Goal: Find contact information: Find contact information

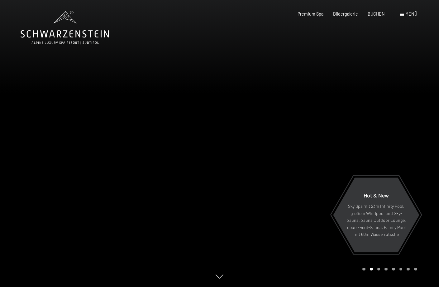
click at [401, 13] on span at bounding box center [402, 14] width 4 height 3
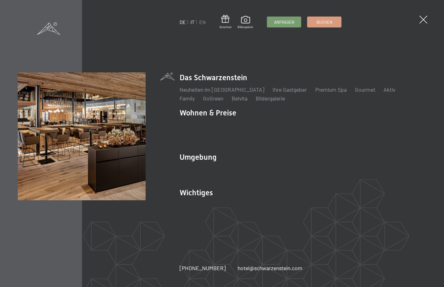
click at [191, 22] on link "IT" at bounding box center [192, 22] width 4 height 6
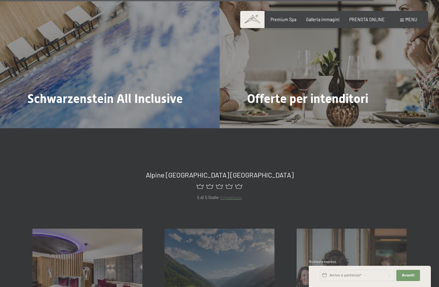
scroll to position [2462, 0]
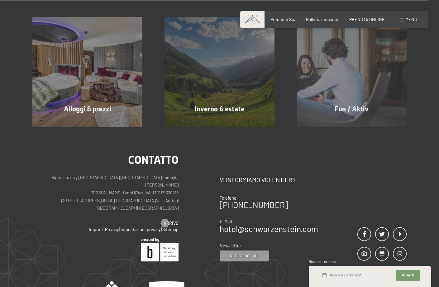
drag, startPoint x: 93, startPoint y: 182, endPoint x: 63, endPoint y: 182, distance: 30.5
click at [63, 182] on p "Alpine Luxury [GEOGRAPHIC_DATA] SCHWARZENSTEIN | Famiglia Zimmerhofer [PERSON_N…" at bounding box center [105, 193] width 146 height 38
copy p "[STREET_ADDRESS]"
click at [122, 182] on p "Alpine Luxury [GEOGRAPHIC_DATA] SCHWARZENSTEIN | Famiglia Zimmerhofer [PERSON_N…" at bounding box center [105, 193] width 146 height 38
click at [87, 238] on link at bounding box center [105, 249] width 146 height 23
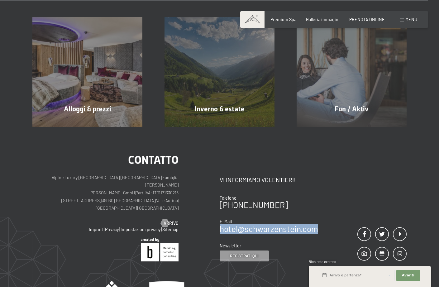
drag, startPoint x: 320, startPoint y: 206, endPoint x: 220, endPoint y: 209, distance: 99.8
click at [220, 209] on div "Contatto Vi informiamo volentieri! Telefono [PHONE_NUMBER] E-Mail hotel@ no-spa…" at bounding box center [313, 207] width 187 height 107
copy link "hotel@ no-spam. schwarzenstein. no-spam. com"
click at [105, 238] on link at bounding box center [105, 249] width 146 height 23
drag, startPoint x: 280, startPoint y: 181, endPoint x: 235, endPoint y: 181, distance: 44.9
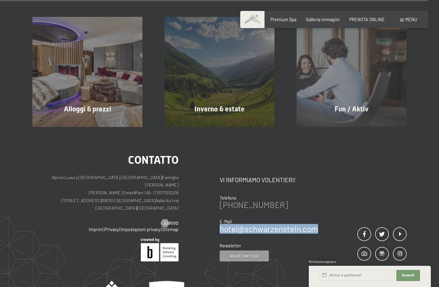
click at [235, 201] on div "[PHONE_NUMBER]" at bounding box center [269, 205] width 98 height 8
copy link "0474 674100"
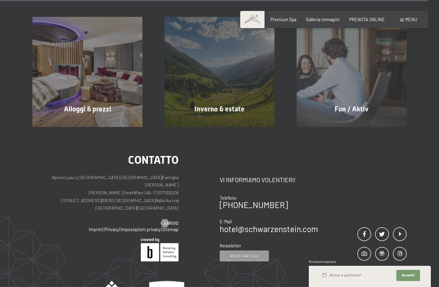
click at [164, 174] on p "Alpine Luxury [GEOGRAPHIC_DATA] SCHWARZENSTEIN | Famiglia Zimmerhofer [PERSON_N…" at bounding box center [105, 193] width 146 height 38
copy p "IT01171330218"
click at [11, 137] on div "Contatto Alpine Luxury [GEOGRAPHIC_DATA] SCHWARZENSTEIN | Famiglia Zimmerhofer …" at bounding box center [219, 238] width 439 height 223
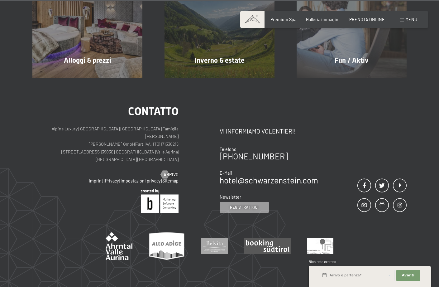
scroll to position [2554, 0]
